Goal: Communication & Community: Answer question/provide support

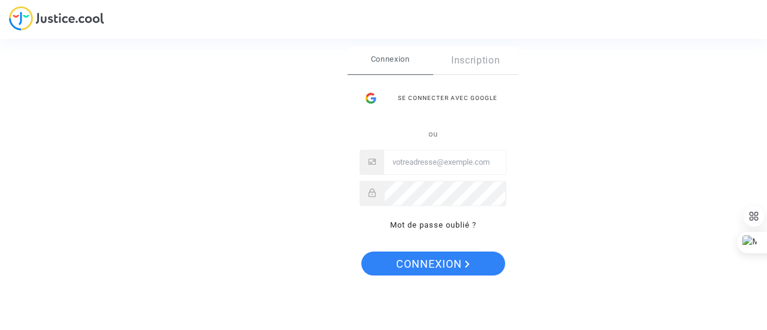
type input "CRteam@kenya-airways.com"
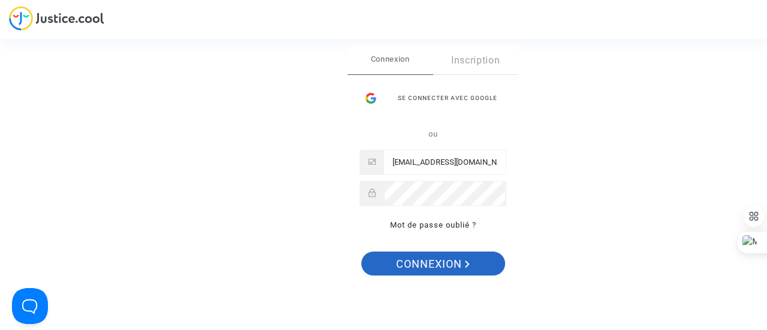
click at [436, 265] on span "Connexion" at bounding box center [433, 264] width 74 height 25
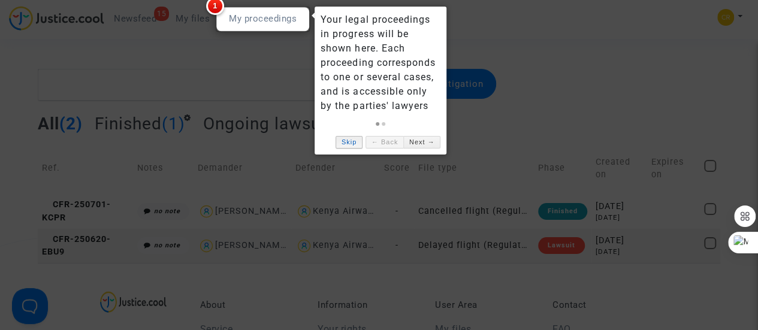
click at [352, 144] on link "Skip" at bounding box center [349, 142] width 27 height 13
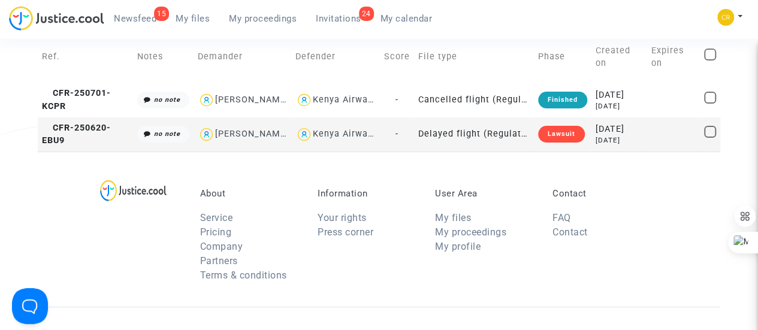
scroll to position [120, 0]
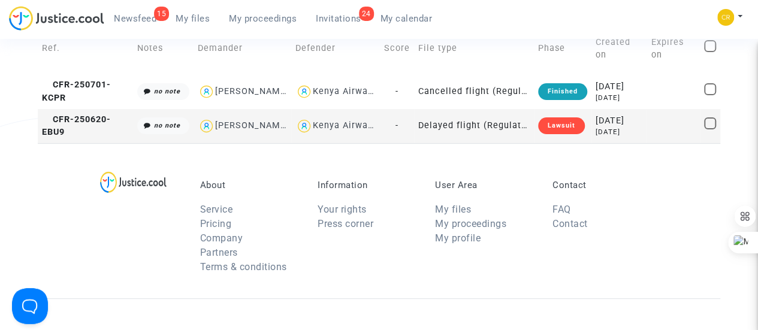
click at [356, 143] on td "Kenya Airways" at bounding box center [335, 126] width 89 height 34
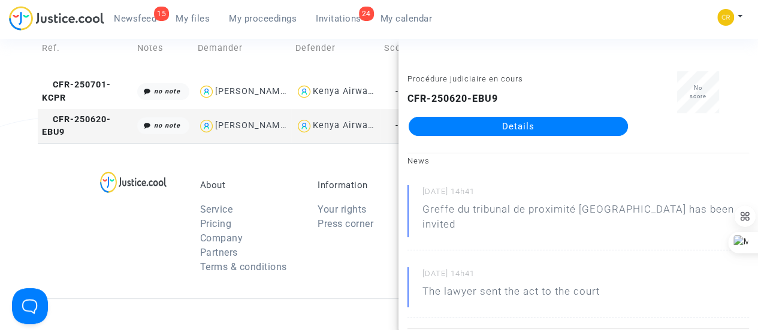
click at [518, 124] on link "Details" at bounding box center [518, 126] width 219 height 19
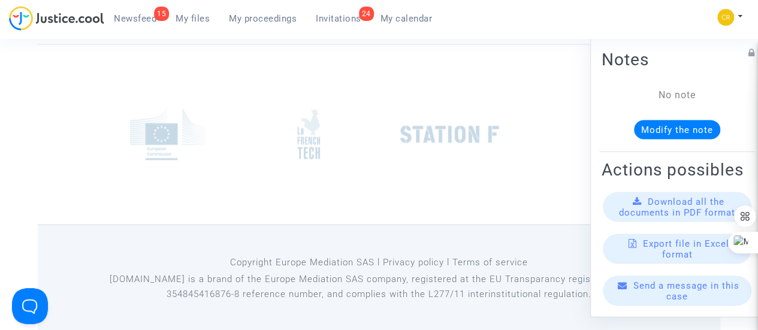
scroll to position [1073, 0]
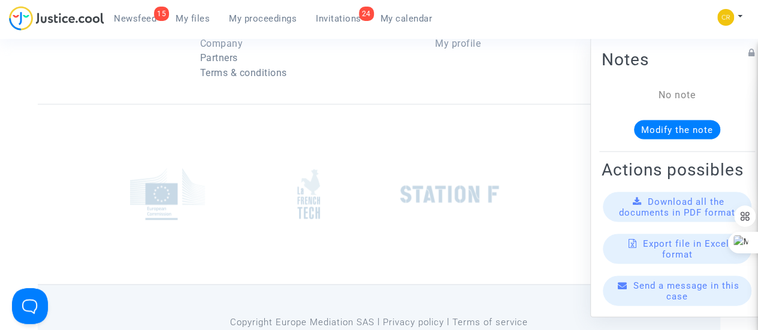
click at [665, 295] on span "Send a message in this case" at bounding box center [686, 291] width 106 height 22
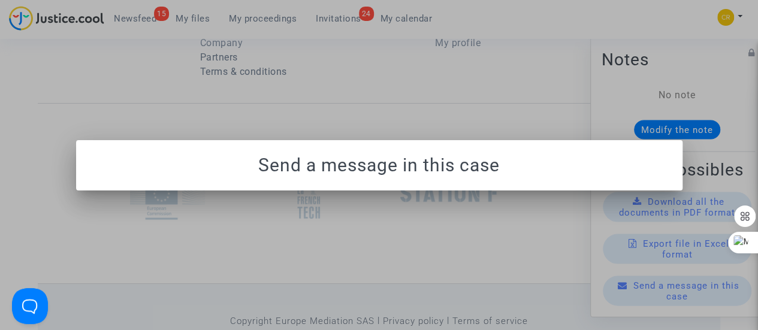
scroll to position [0, 0]
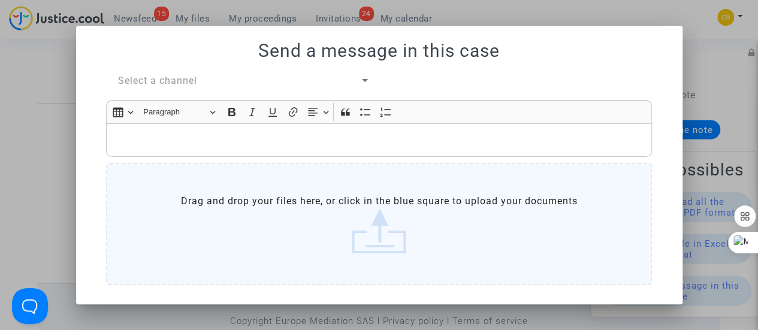
click at [545, 19] on div at bounding box center [379, 165] width 758 height 330
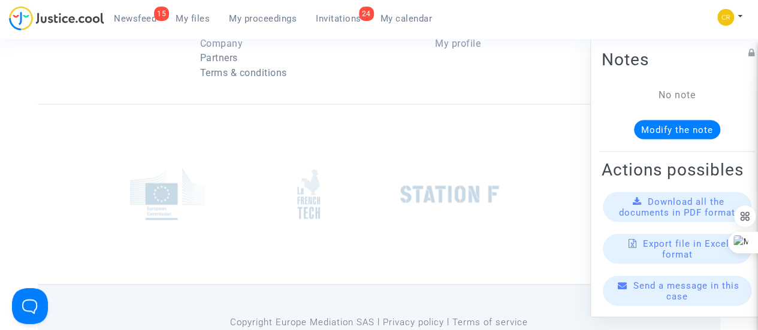
click at [485, 137] on div at bounding box center [379, 194] width 682 height 180
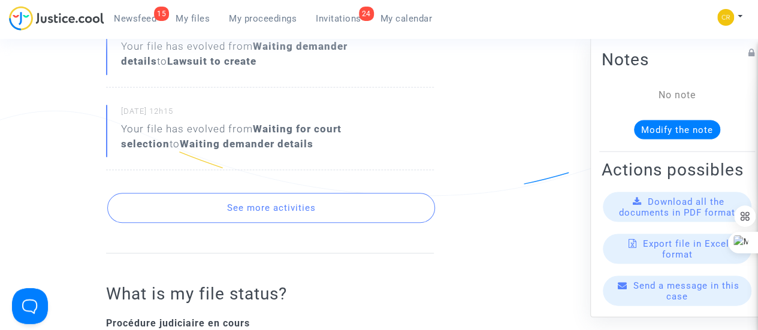
scroll to position [479, 0]
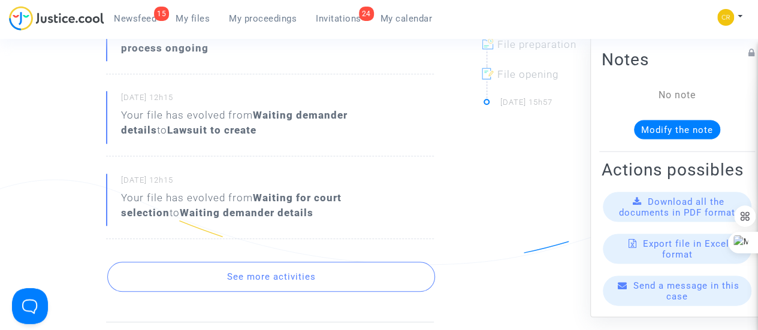
click at [302, 276] on button "See more activities" at bounding box center [271, 277] width 328 height 30
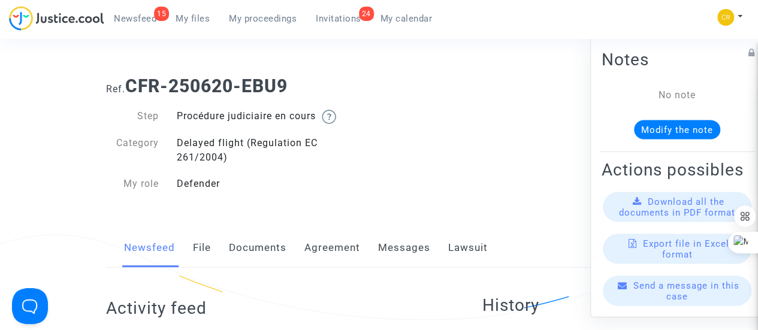
scroll to position [0, 0]
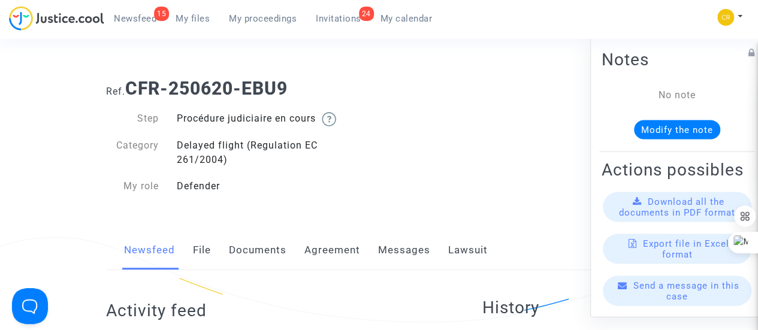
click at [334, 19] on span "Invitations" at bounding box center [339, 18] width 46 height 11
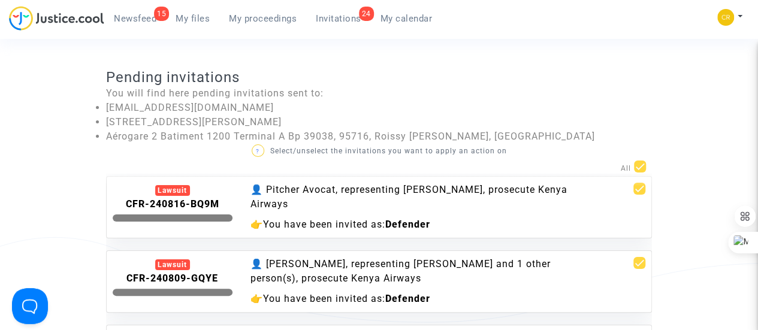
scroll to position [1019, 0]
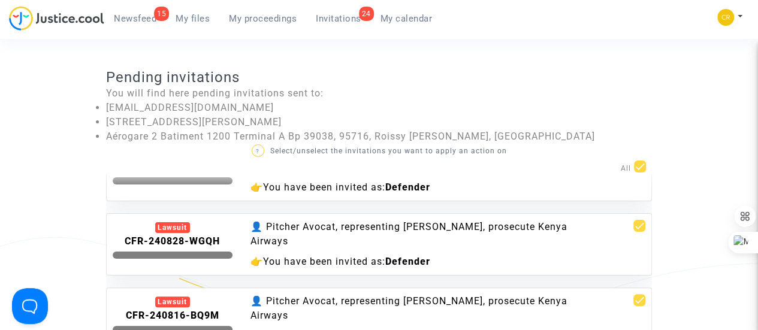
click at [445, 233] on div "👤 Pitcher Avocat, representing [PERSON_NAME], prosecute Kenya Airways" at bounding box center [424, 234] width 349 height 29
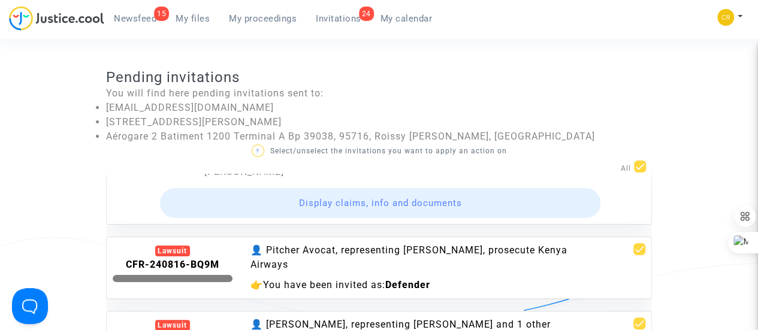
scroll to position [1138, 0]
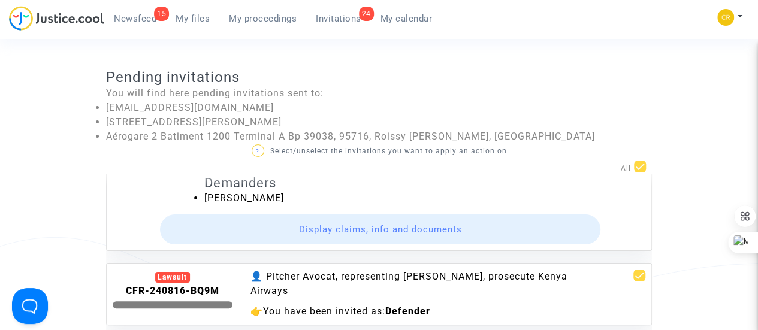
click at [421, 226] on button "Display claims, info and documents" at bounding box center [380, 230] width 441 height 30
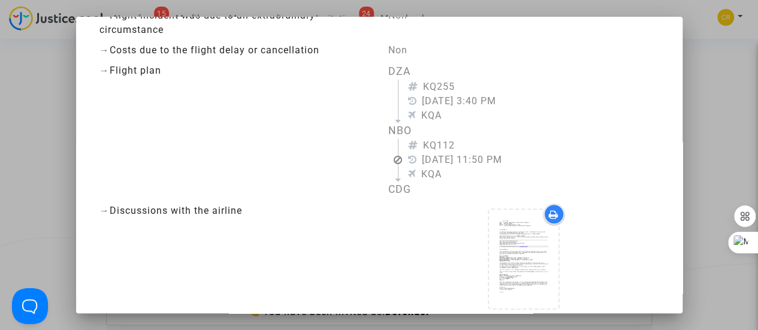
scroll to position [300, 0]
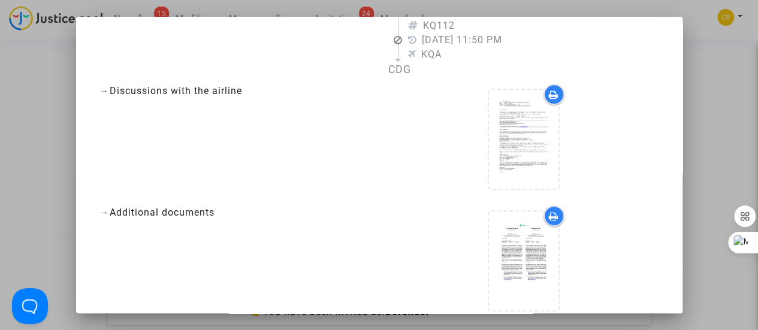
click at [185, 84] on div "→ Discussions with the airline" at bounding box center [234, 91] width 271 height 14
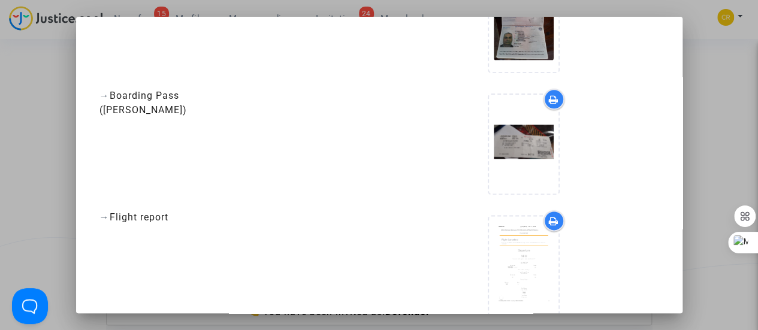
scroll to position [693, 0]
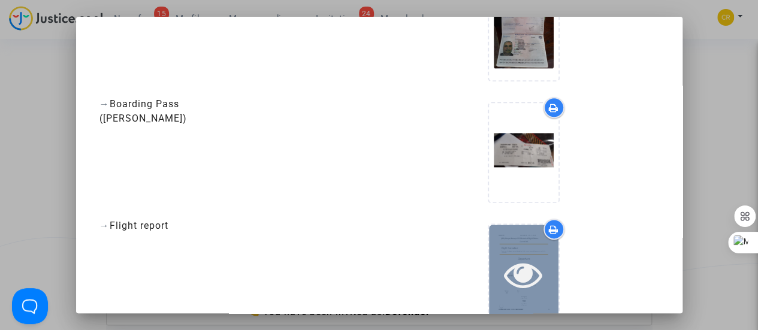
click at [513, 255] on icon at bounding box center [523, 274] width 39 height 38
click at [513, 233] on div at bounding box center [524, 274] width 70 height 99
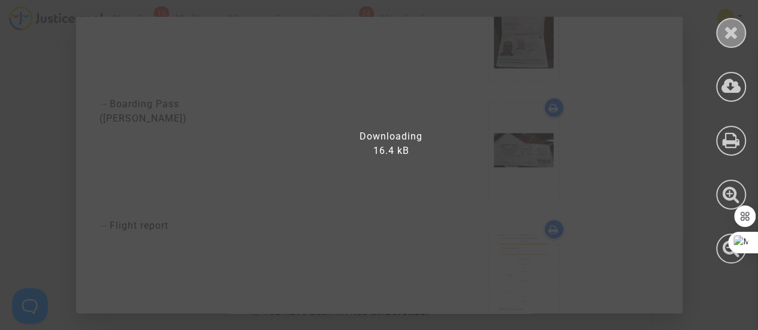
click at [732, 36] on icon at bounding box center [731, 32] width 15 height 18
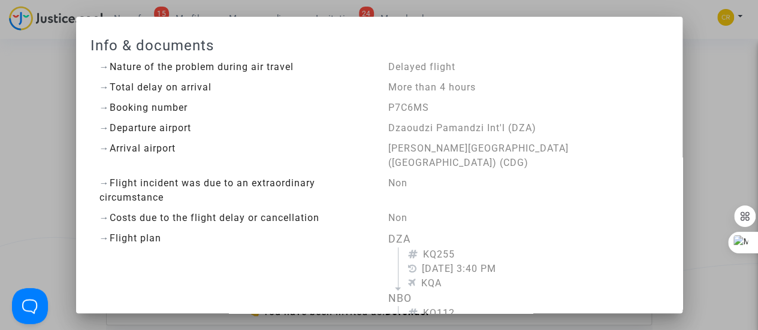
scroll to position [0, 0]
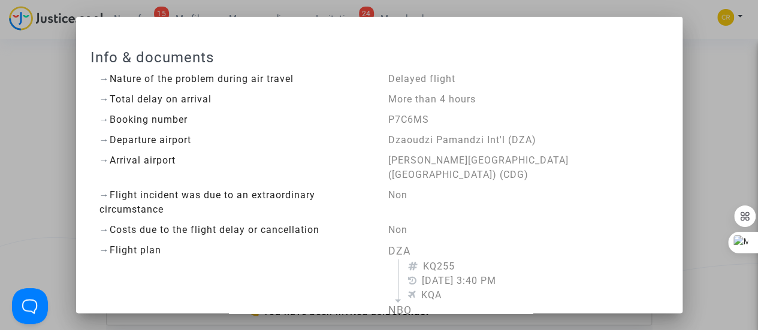
click at [712, 74] on div at bounding box center [379, 165] width 758 height 330
